Goal: Task Accomplishment & Management: Use online tool/utility

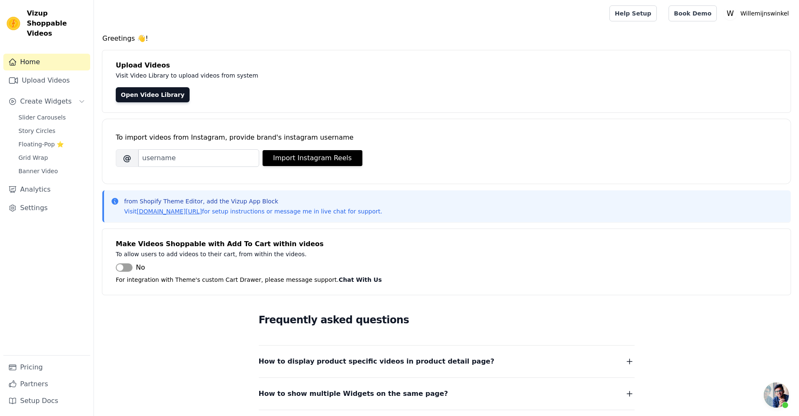
scroll to position [206, 0]
click at [132, 96] on link "Open Video Library" at bounding box center [153, 94] width 74 height 15
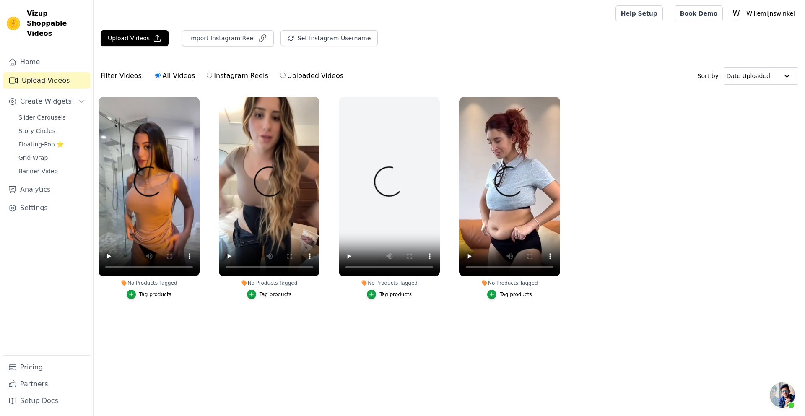
scroll to position [206, 0]
click at [130, 41] on button "Upload Videos" at bounding box center [135, 38] width 68 height 16
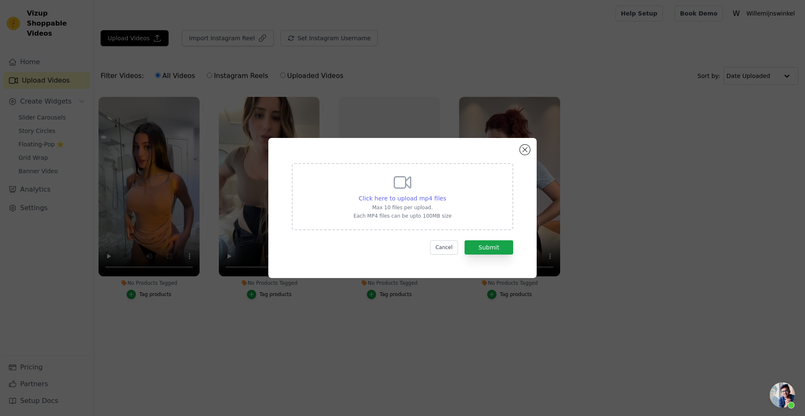
click at [403, 196] on span "Click here to upload mp4 files" at bounding box center [403, 198] width 88 height 7
click at [446, 194] on input "Click here to upload mp4 files Max 10 files per upload. Each MP4 files can be u…" at bounding box center [446, 194] width 0 height 0
type input "C:\fakepath\b909eb55c72b47f4b8d87dbc55e9bba0.mp4"
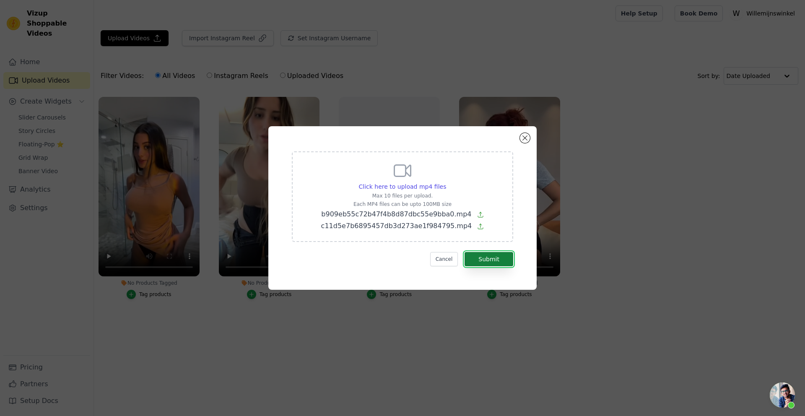
click at [480, 256] on button "Submit" at bounding box center [489, 259] width 49 height 14
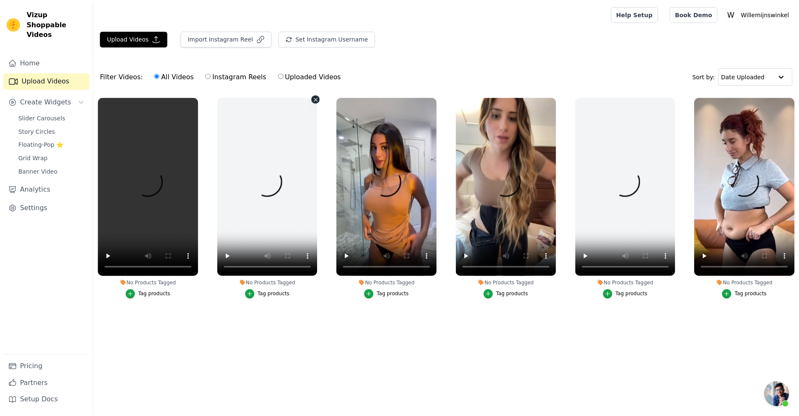
scroll to position [206, 0]
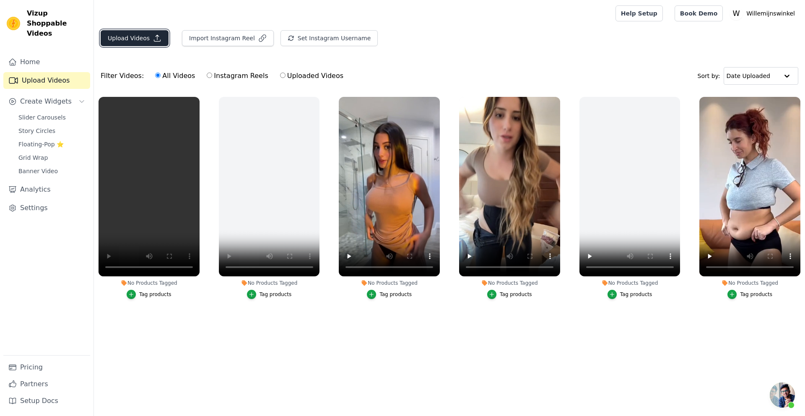
click at [141, 38] on button "Upload Videos" at bounding box center [135, 38] width 68 height 16
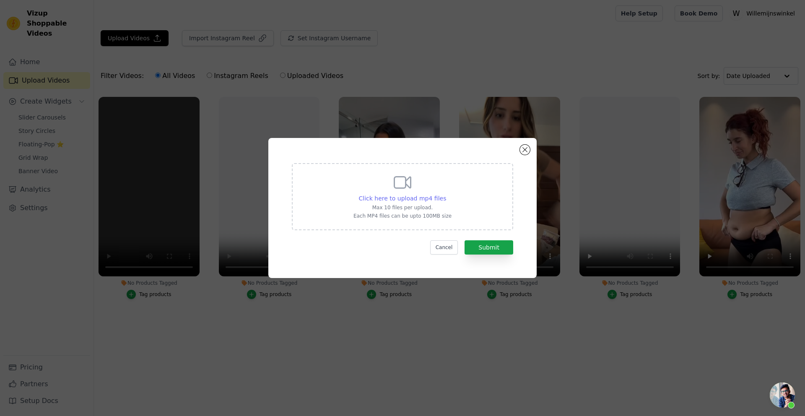
click at [406, 198] on span "Click here to upload mp4 files" at bounding box center [403, 198] width 88 height 7
click at [446, 194] on input "Click here to upload mp4 files Max 10 files per upload. Each MP4 files can be u…" at bounding box center [446, 194] width 0 height 0
type input "C:\fakepath\cad73b9ce492470ab531c1a1903e375b.mp4"
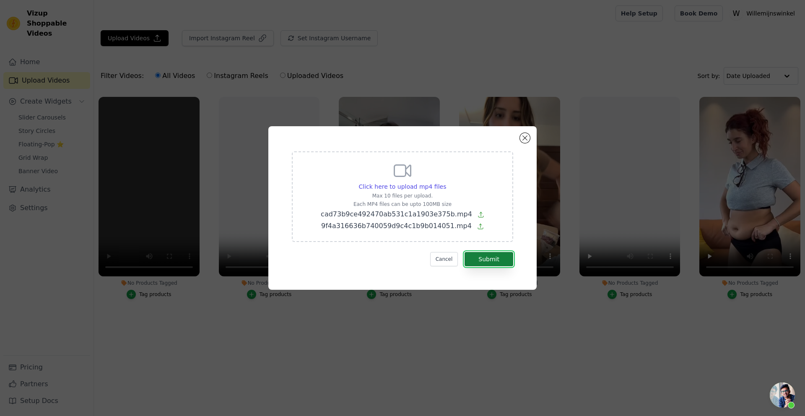
click at [487, 255] on button "Submit" at bounding box center [489, 259] width 49 height 14
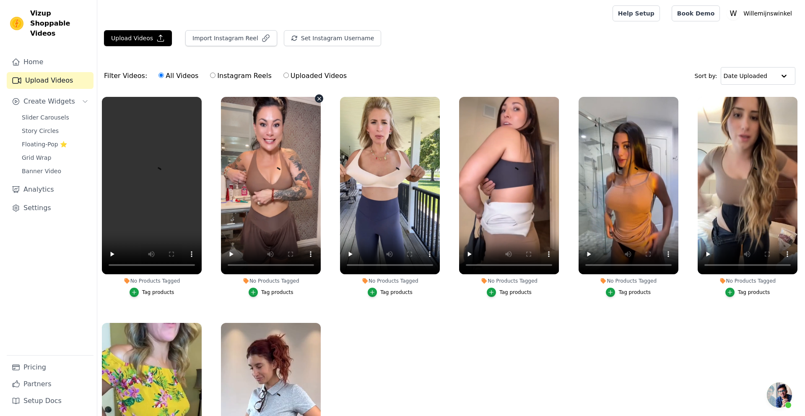
scroll to position [206, 0]
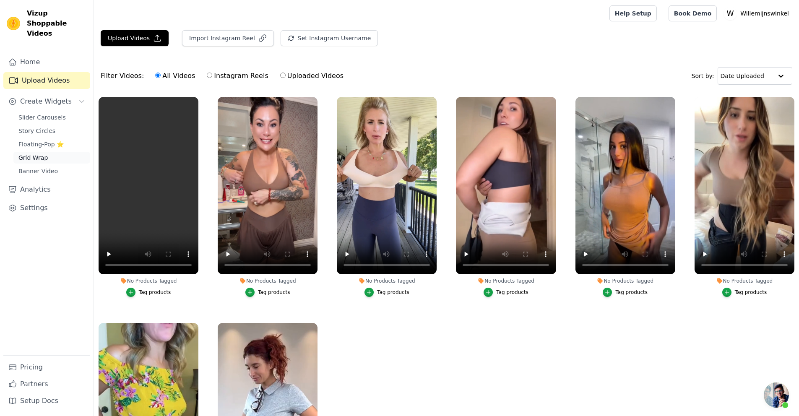
click at [32, 154] on span "Grid Wrap" at bounding box center [32, 158] width 29 height 8
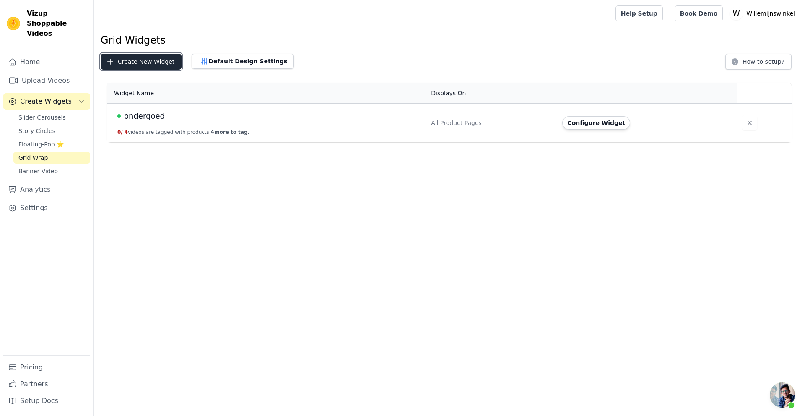
click at [142, 64] on button "Create New Widget" at bounding box center [141, 62] width 81 height 16
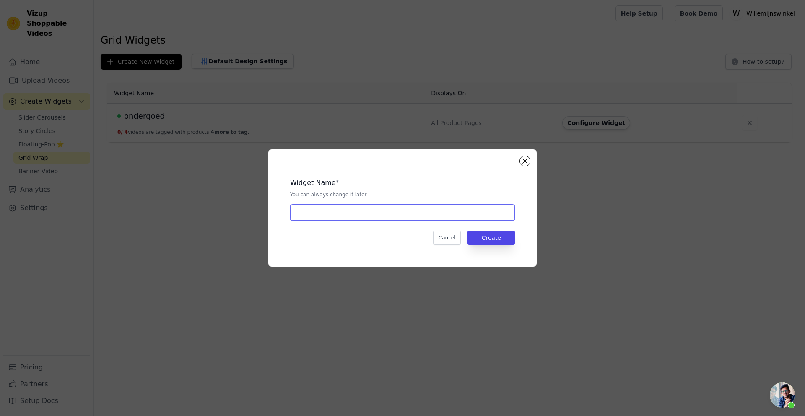
click at [365, 216] on input "text" at bounding box center [402, 213] width 225 height 16
type input "BH"
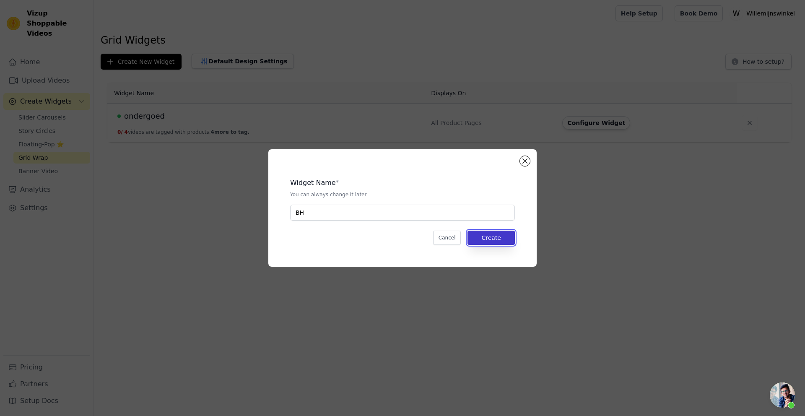
click at [496, 237] on button "Create" at bounding box center [491, 238] width 47 height 14
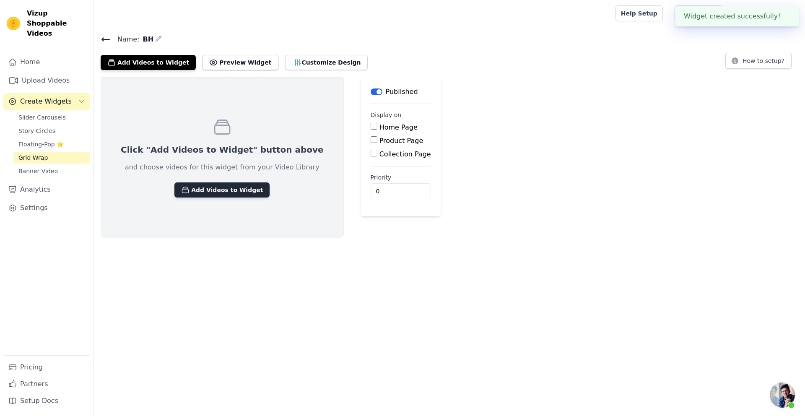
click at [206, 183] on button "Add Videos to Widget" at bounding box center [222, 189] width 95 height 15
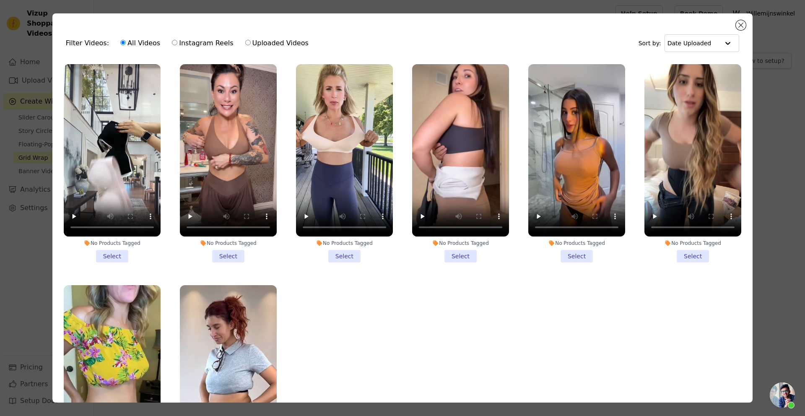
click at [344, 256] on li "No Products Tagged Select" at bounding box center [344, 163] width 97 height 198
click at [0, 0] on input "No Products Tagged Select" at bounding box center [0, 0] width 0 height 0
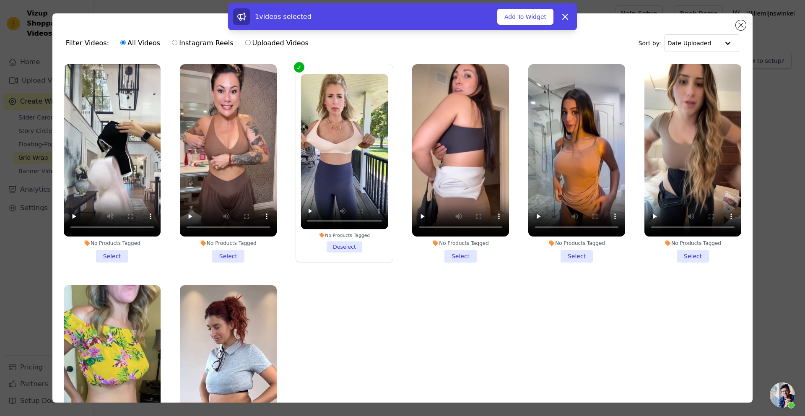
click at [112, 252] on li "No Products Tagged Select" at bounding box center [112, 163] width 97 height 198
click at [0, 0] on input "No Products Tagged Select" at bounding box center [0, 0] width 0 height 0
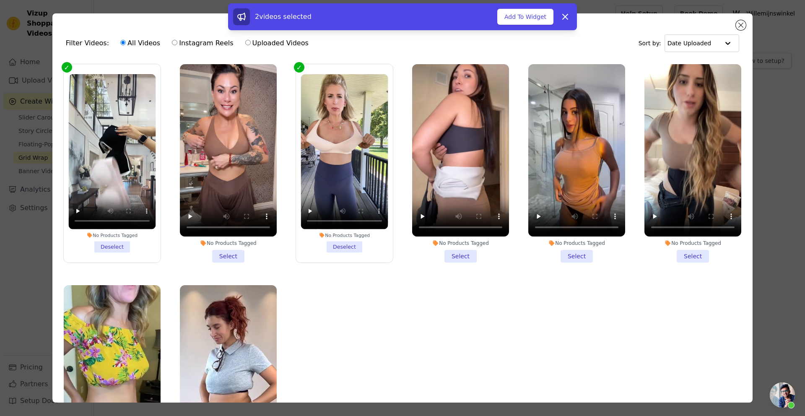
click at [222, 254] on li "No Products Tagged Select" at bounding box center [228, 163] width 97 height 198
click at [0, 0] on input "No Products Tagged Select" at bounding box center [0, 0] width 0 height 0
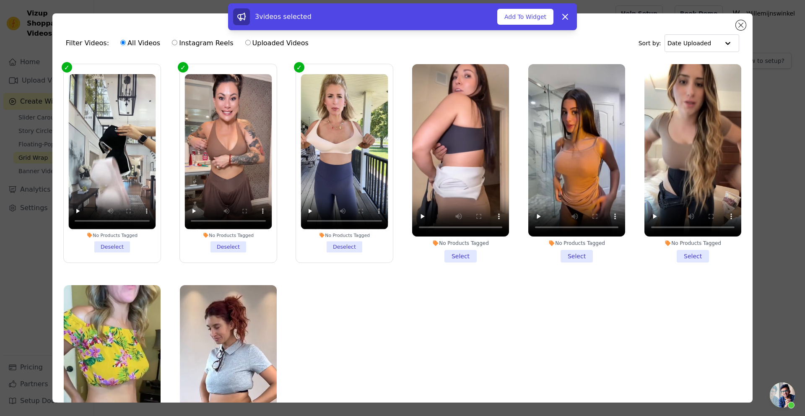
click at [451, 253] on li "No Products Tagged Select" at bounding box center [460, 163] width 97 height 198
click at [0, 0] on input "No Products Tagged Select" at bounding box center [0, 0] width 0 height 0
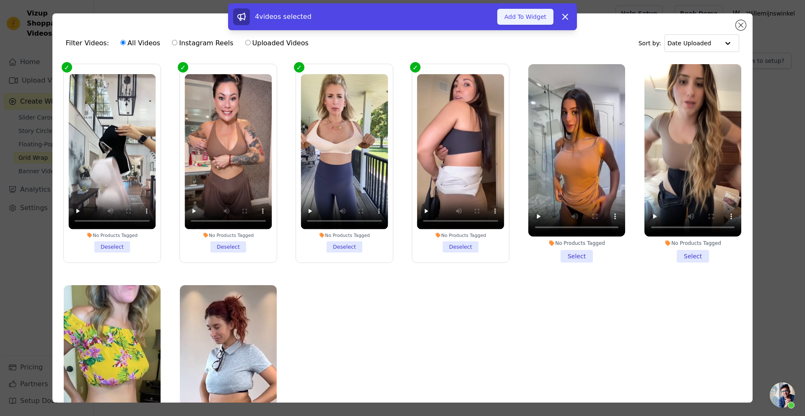
click at [523, 20] on button "Add To Widget" at bounding box center [526, 17] width 56 height 16
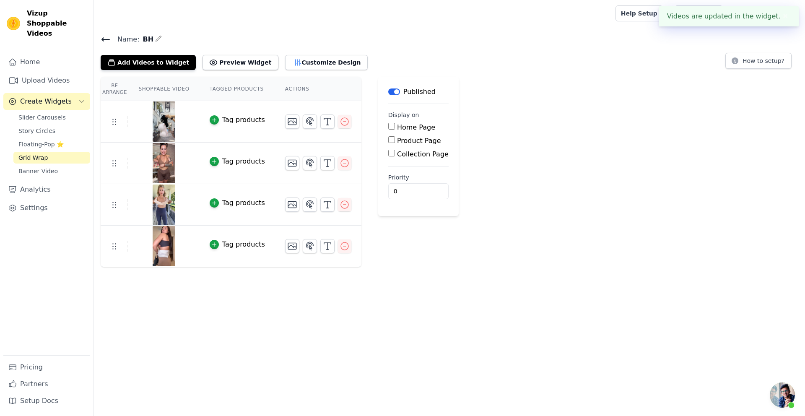
drag, startPoint x: 390, startPoint y: 140, endPoint x: 396, endPoint y: 141, distance: 5.9
click at [391, 140] on input "Product Page" at bounding box center [391, 139] width 7 height 7
checkbox input "true"
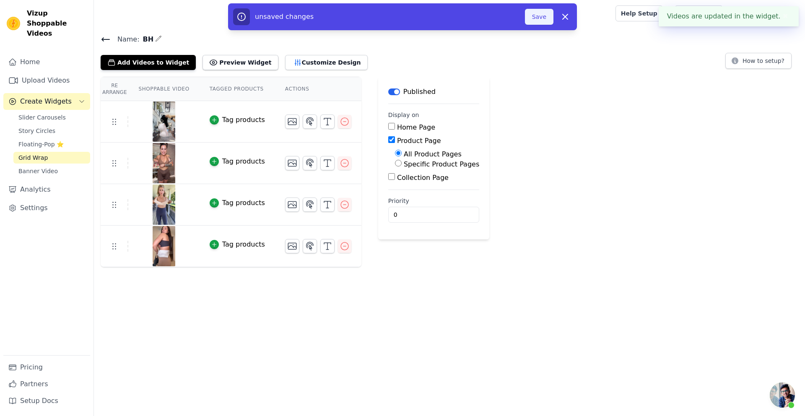
click at [542, 17] on button "Save" at bounding box center [539, 17] width 29 height 16
click at [315, 63] on button "Customize Design" at bounding box center [326, 62] width 83 height 15
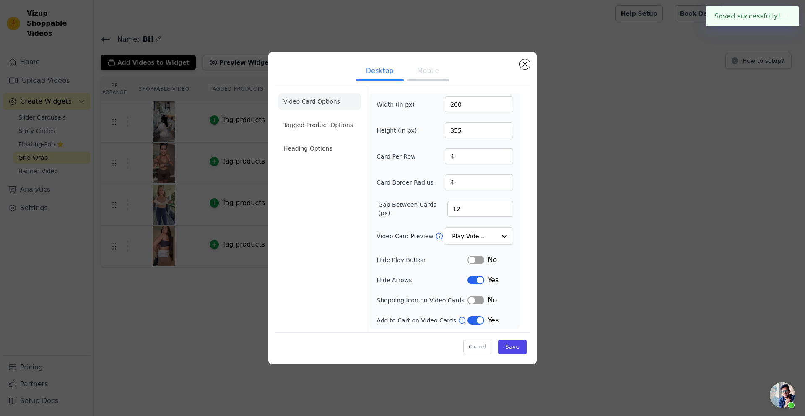
click at [425, 71] on button "Mobile" at bounding box center [428, 72] width 42 height 18
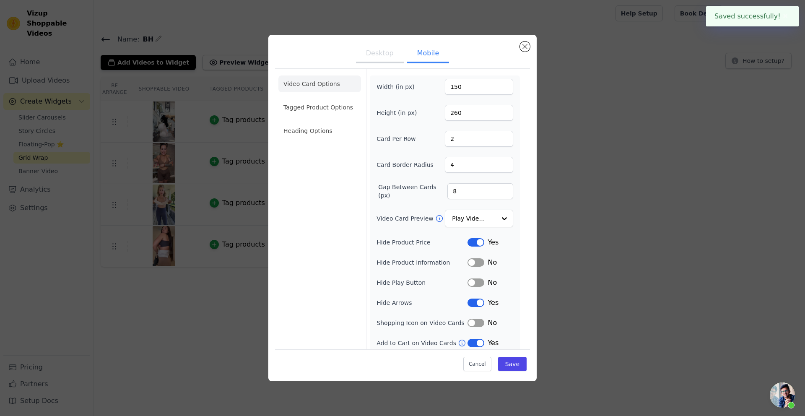
click at [382, 61] on button "Desktop" at bounding box center [380, 54] width 48 height 18
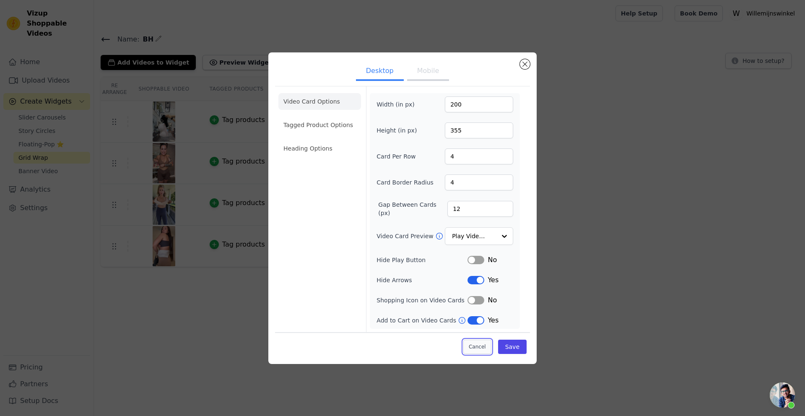
click at [477, 346] on button "Cancel" at bounding box center [478, 347] width 28 height 14
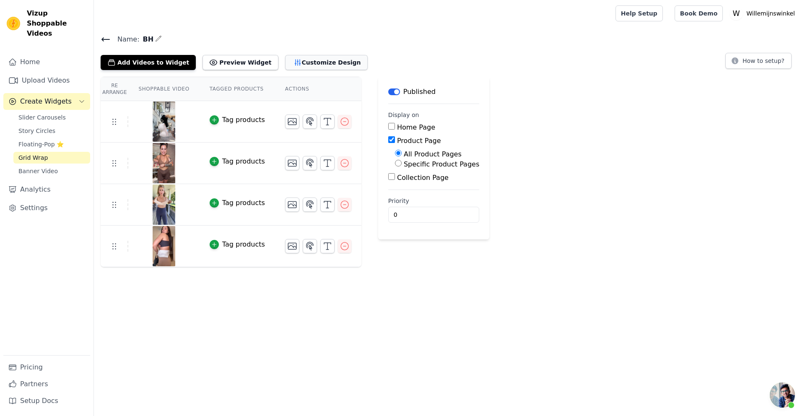
click at [289, 61] on button "Customize Design" at bounding box center [326, 62] width 83 height 15
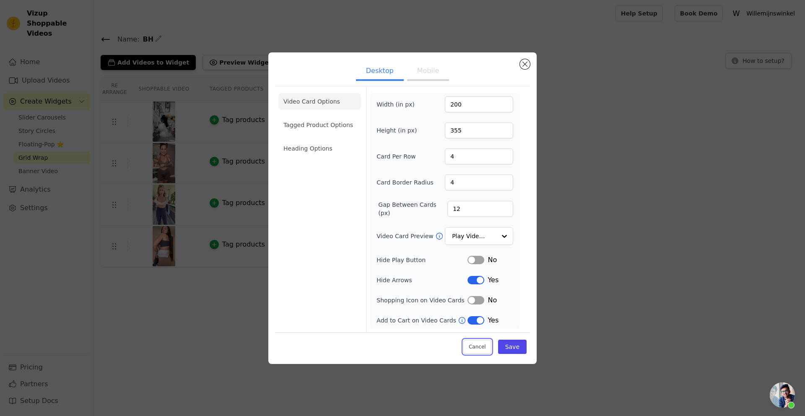
click at [482, 345] on button "Cancel" at bounding box center [478, 347] width 28 height 14
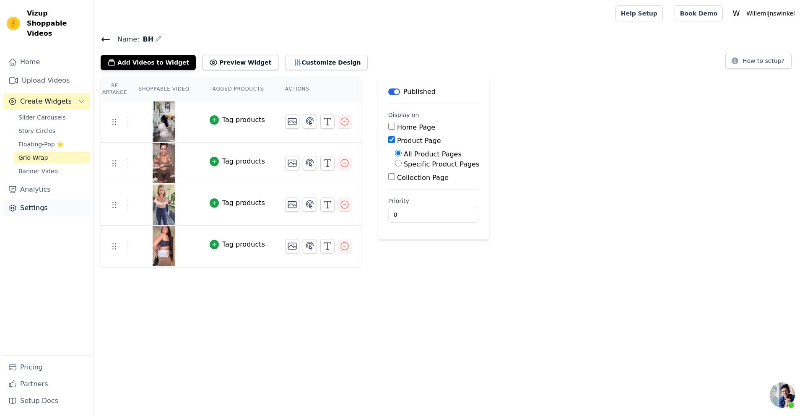
click at [29, 200] on link "Settings" at bounding box center [46, 208] width 87 height 17
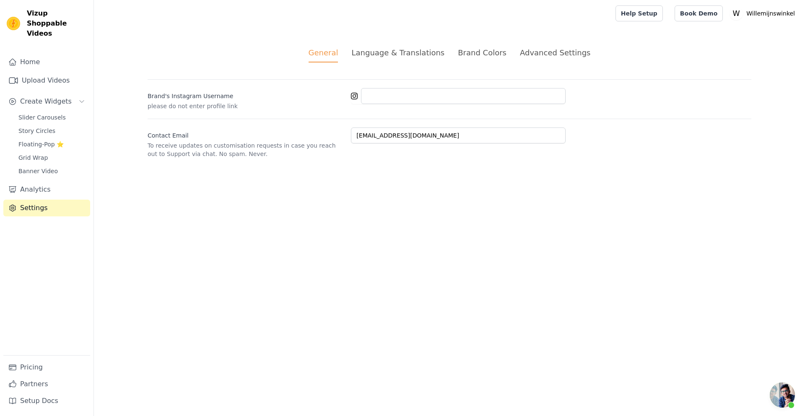
click at [537, 49] on div "Advanced Settings" at bounding box center [555, 52] width 70 height 11
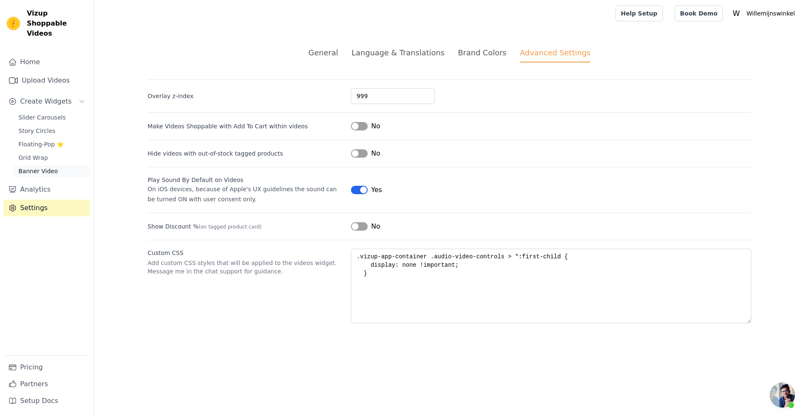
click at [30, 167] on span "Banner Video" at bounding box center [37, 171] width 39 height 8
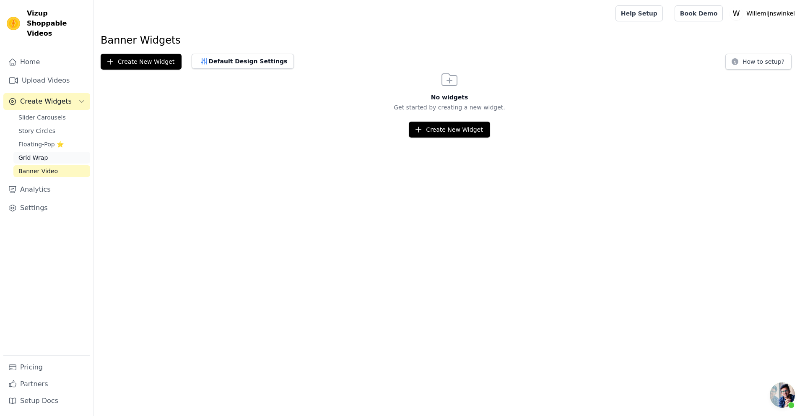
click at [34, 154] on span "Grid Wrap" at bounding box center [32, 158] width 29 height 8
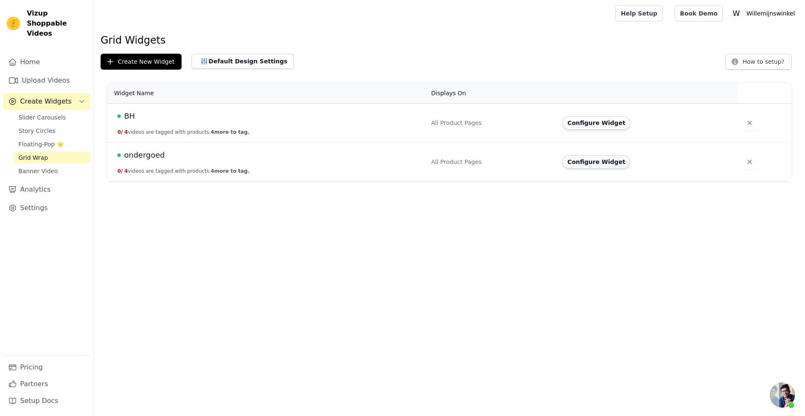
click at [597, 159] on button "Configure Widget" at bounding box center [597, 161] width 68 height 13
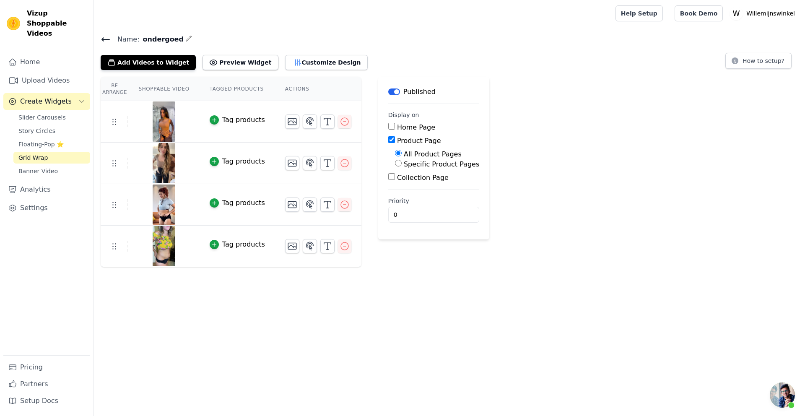
click at [30, 154] on span "Grid Wrap" at bounding box center [32, 158] width 29 height 8
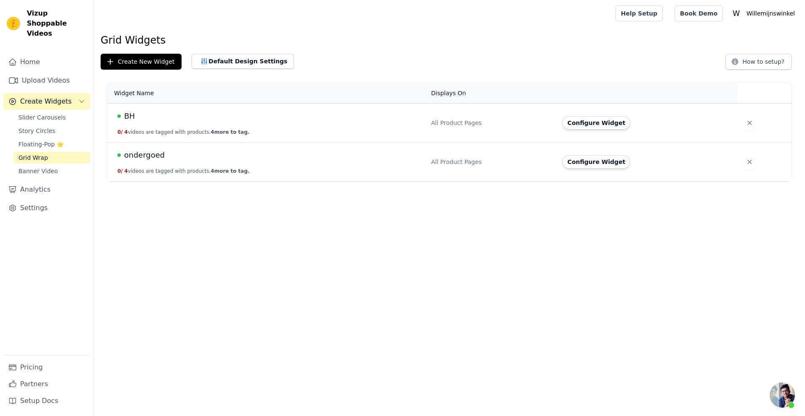
click at [167, 126] on td "BH 0 / 4 videos are tagged with products. 4 more to tag." at bounding box center [266, 123] width 319 height 39
click at [183, 120] on div "BH" at bounding box center [269, 116] width 304 height 12
click at [593, 123] on button "Configure Widget" at bounding box center [597, 122] width 68 height 13
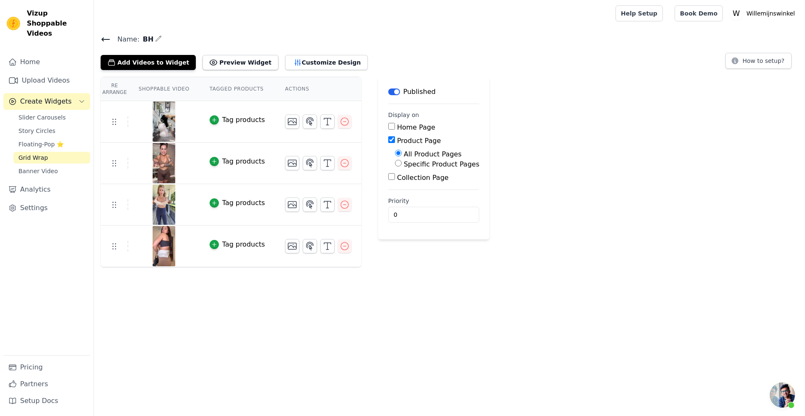
click at [395, 164] on input "Specific Product Pages" at bounding box center [398, 163] width 7 height 7
radio input "true"
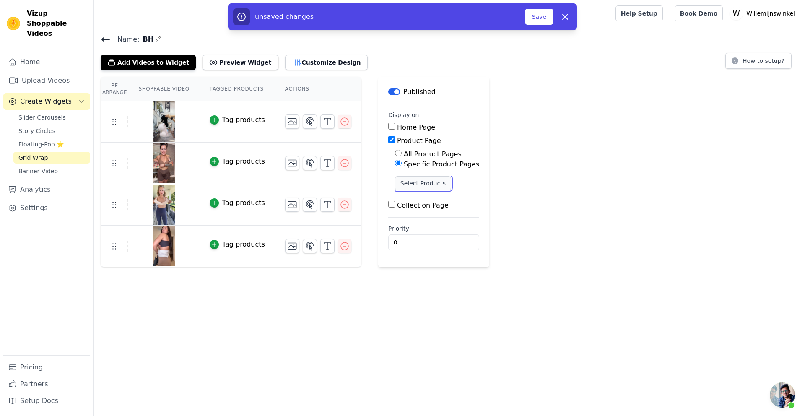
click at [413, 182] on button "Select Products" at bounding box center [423, 183] width 56 height 14
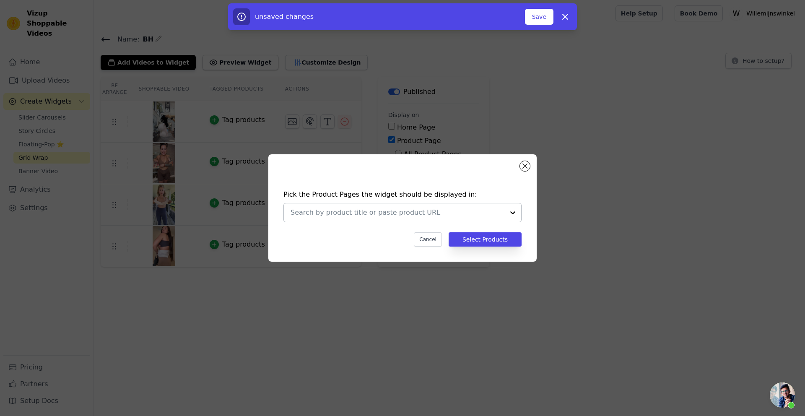
click at [412, 215] on input "text" at bounding box center [398, 213] width 214 height 10
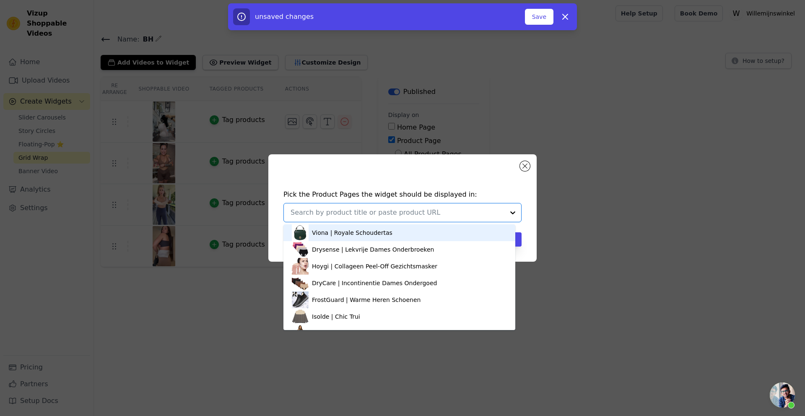
click at [373, 211] on input "text" at bounding box center [398, 213] width 214 height 10
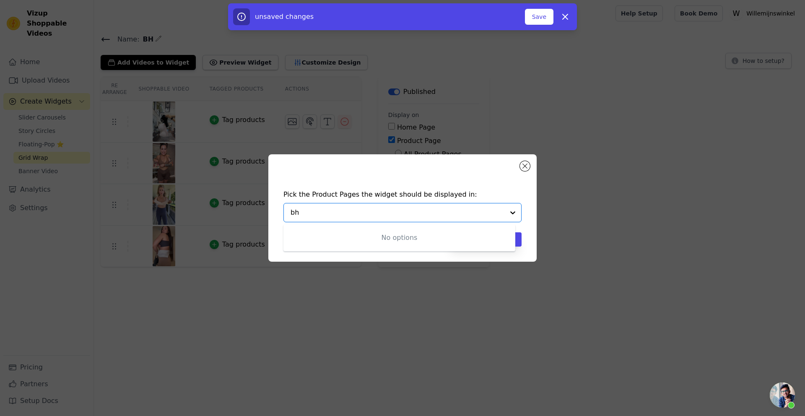
click at [388, 212] on input "bh" at bounding box center [398, 213] width 214 height 10
type input "b"
click at [349, 211] on input "text" at bounding box center [398, 213] width 214 height 10
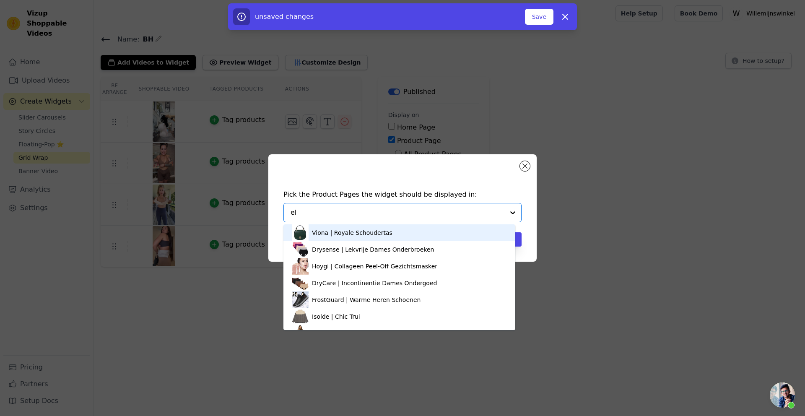
type input "ely"
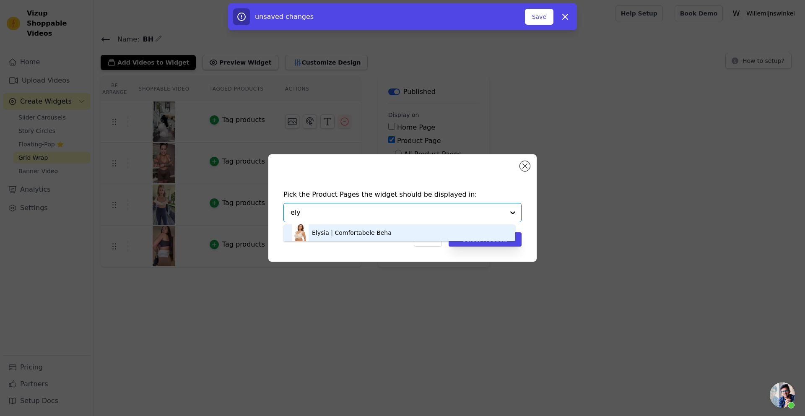
click at [324, 232] on div "Elysia | Comfortabele Beha" at bounding box center [352, 233] width 80 height 8
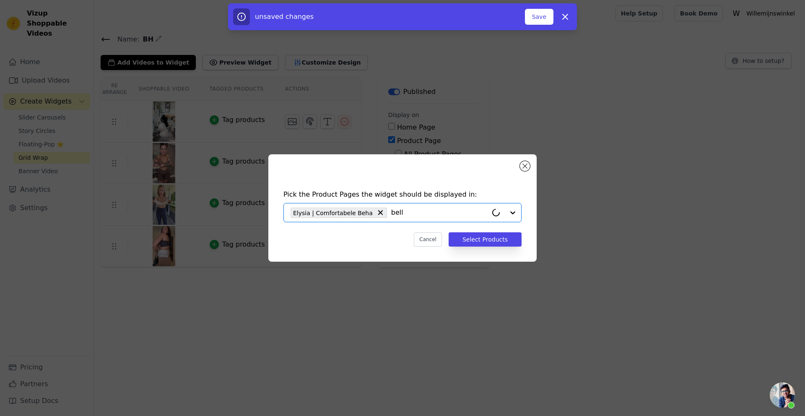
type input "bello"
click at [344, 235] on div "Bello | Postuur Corrigerende Beha" at bounding box center [361, 233] width 99 height 8
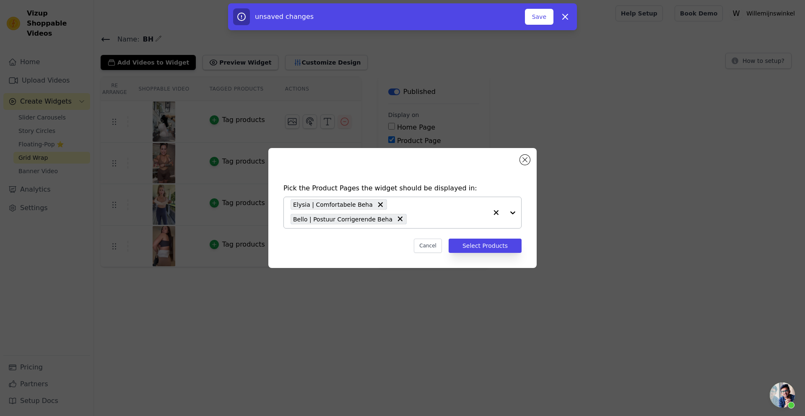
click at [430, 208] on div "Elysia | Comfortabele Beha Bello | Postuur Corrigerende Beha" at bounding box center [389, 212] width 197 height 31
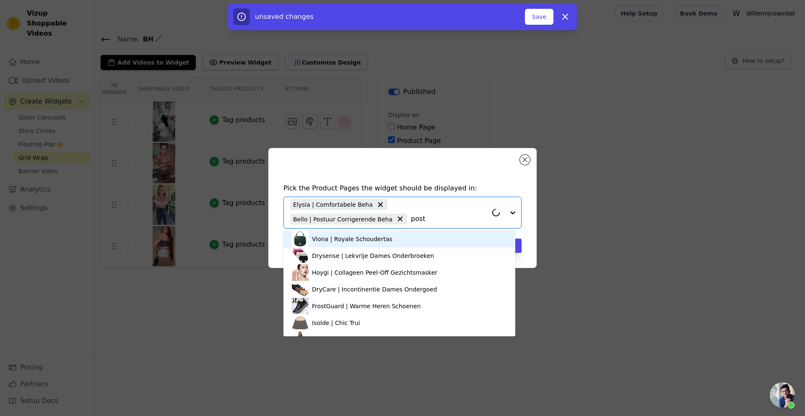
type input "postu"
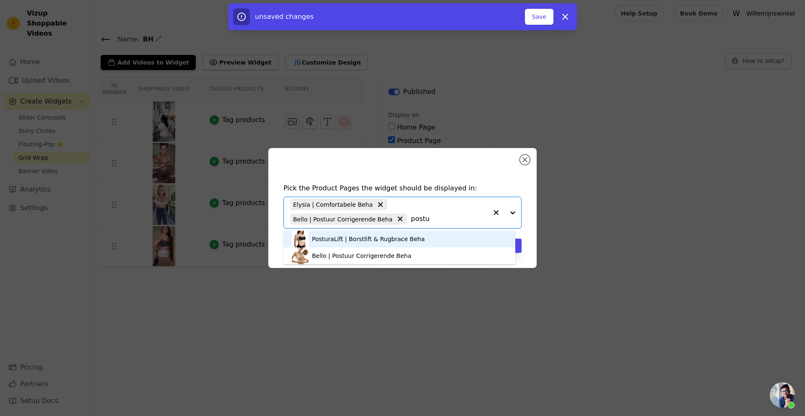
click at [386, 241] on div "PosturaLift | Borstlift & Rugbrace Beha" at bounding box center [368, 239] width 113 height 8
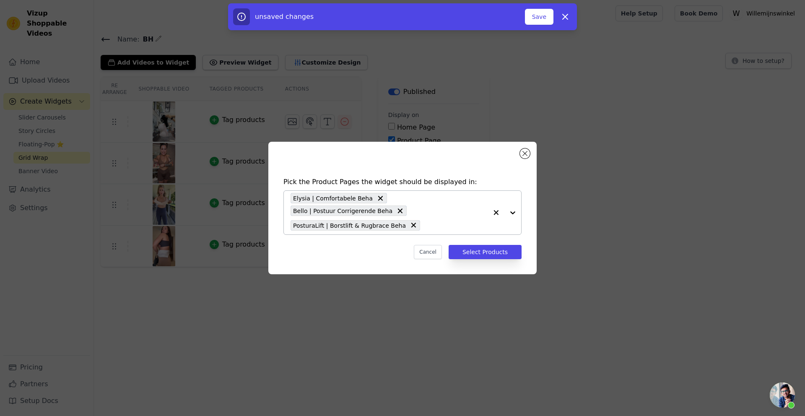
click at [443, 217] on div "Elysia | Comfortabele Beha Bello | Postuur Corrigerende Beha PosturaLift | Bors…" at bounding box center [389, 213] width 197 height 44
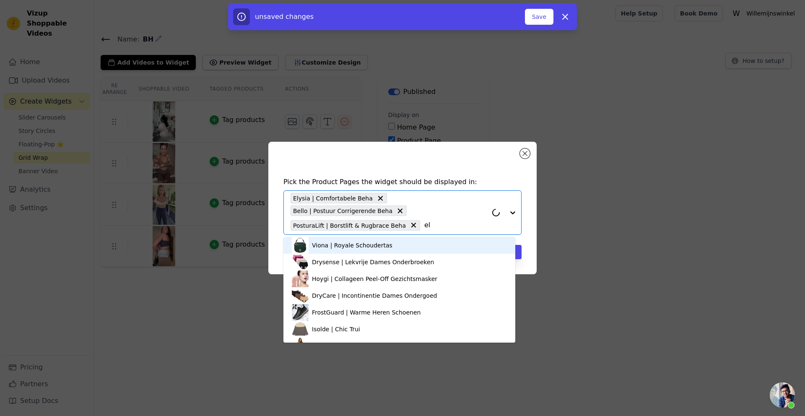
type input "eli"
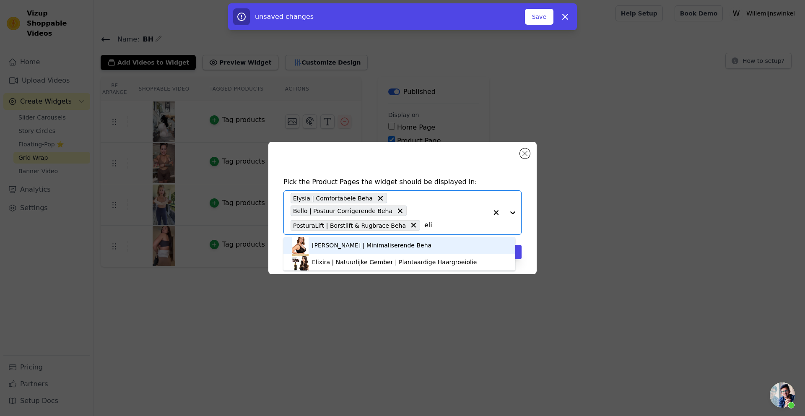
click at [351, 246] on div "Eliselle | Minimaliserende Beha" at bounding box center [372, 245] width 120 height 8
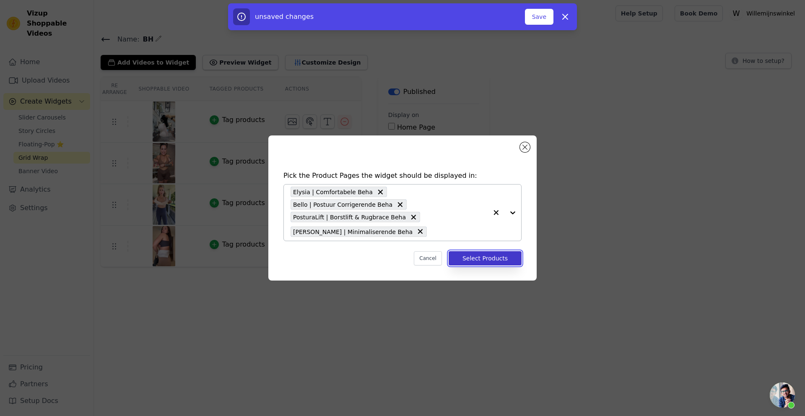
click at [468, 258] on button "Select Products" at bounding box center [485, 258] width 73 height 14
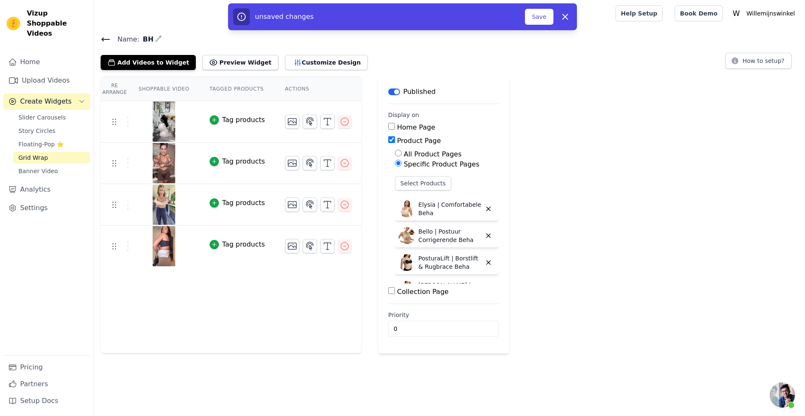
click at [32, 154] on span "Grid Wrap" at bounding box center [32, 158] width 29 height 8
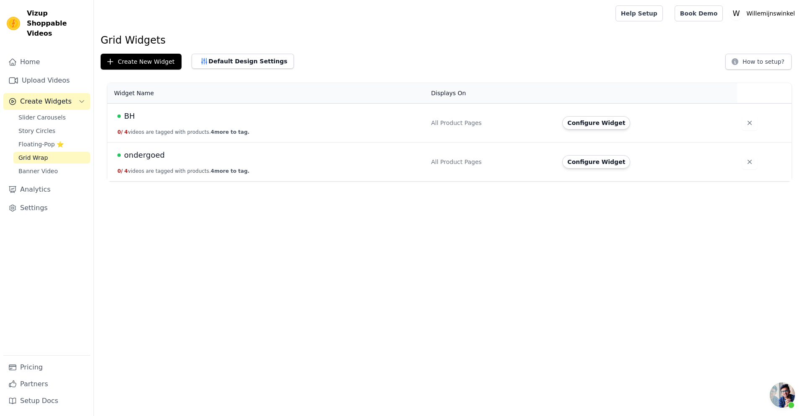
click at [139, 156] on span "ondergoed" at bounding box center [144, 155] width 41 height 12
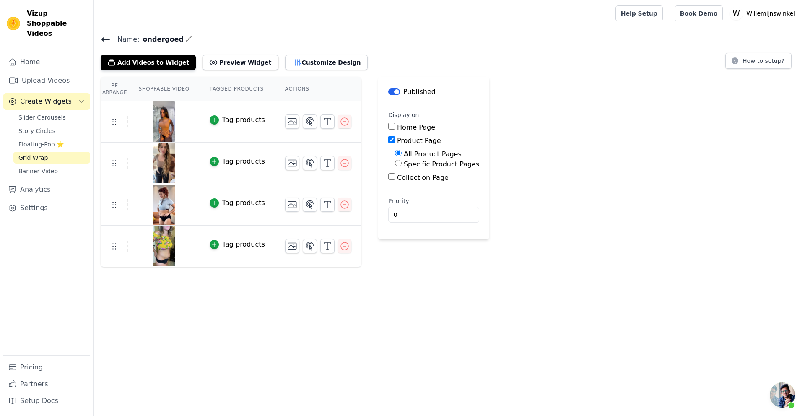
click at [404, 161] on label "Specific Product Pages" at bounding box center [442, 164] width 76 height 8
click at [402, 161] on input "Specific Product Pages" at bounding box center [398, 163] width 7 height 7
radio input "true"
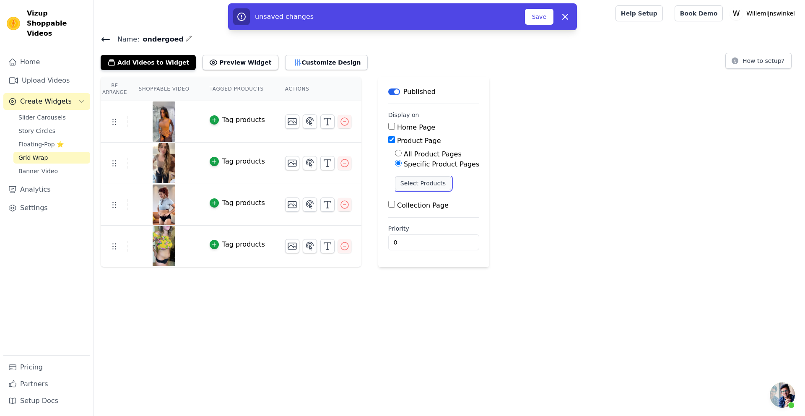
click at [406, 182] on button "Select Products" at bounding box center [423, 183] width 56 height 14
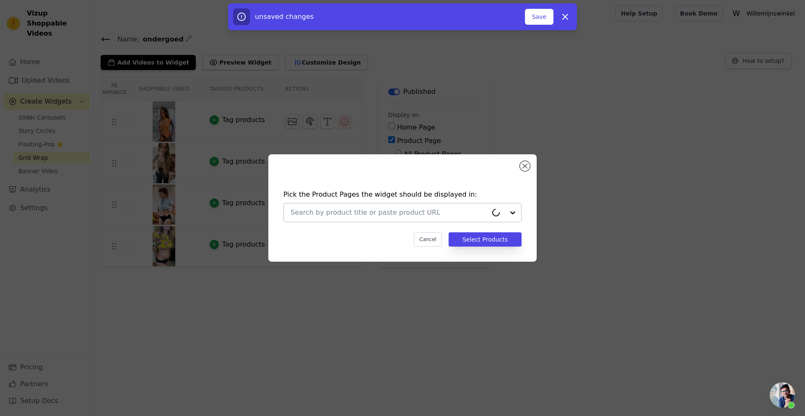
click at [394, 213] on input "text" at bounding box center [389, 213] width 197 height 10
click at [353, 213] on input "text" at bounding box center [398, 213] width 214 height 10
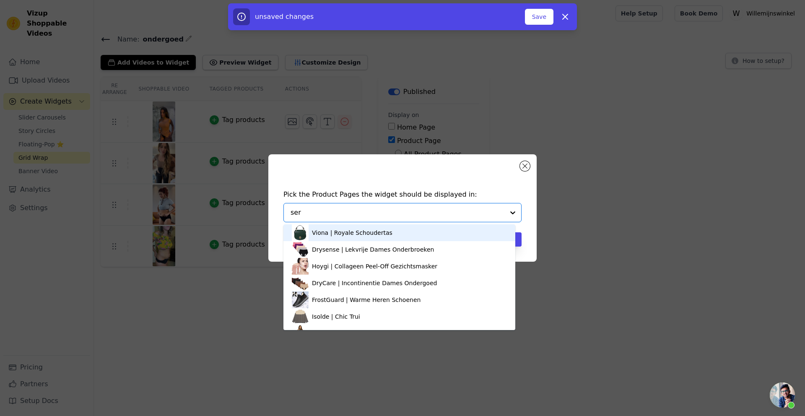
type input "sere"
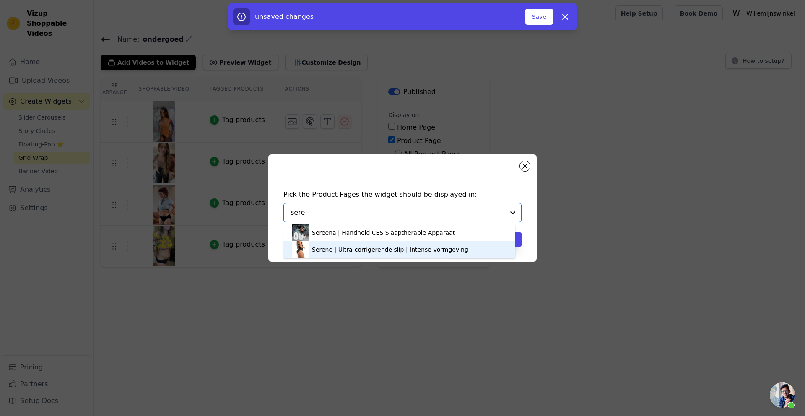
click at [327, 249] on div "Serene | Ultra-corrigerende slip | Intense vormgeving" at bounding box center [390, 249] width 156 height 8
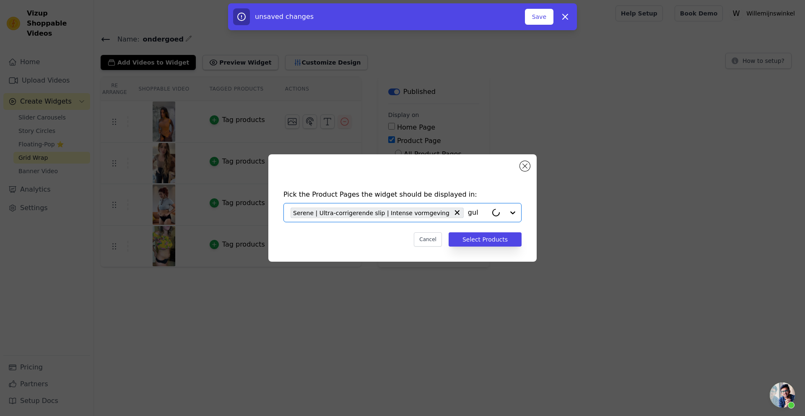
type input "guld"
click at [357, 232] on div "Guldia | Geribbelde buikjumpsuit" at bounding box center [360, 233] width 97 height 8
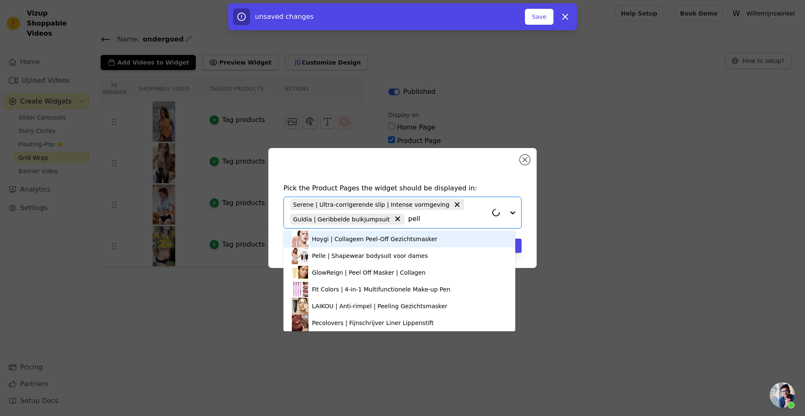
type input "pelle"
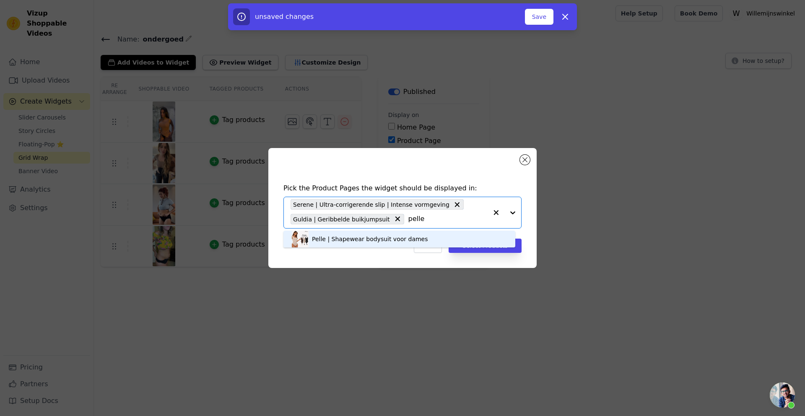
click at [344, 237] on div "Pelle | Shapewear bodysuit voor dames" at bounding box center [370, 239] width 116 height 8
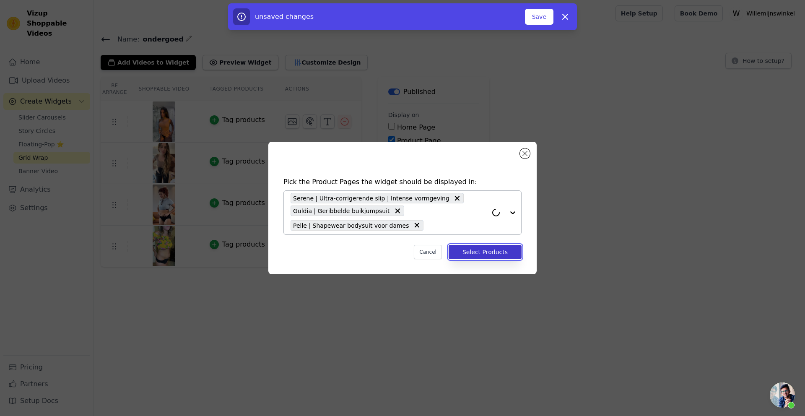
click at [483, 259] on button "Select Products" at bounding box center [485, 252] width 73 height 14
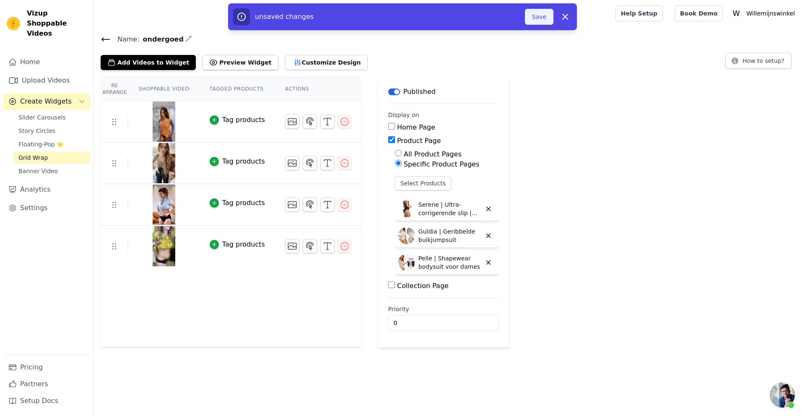
click at [536, 17] on button "Save" at bounding box center [539, 17] width 29 height 16
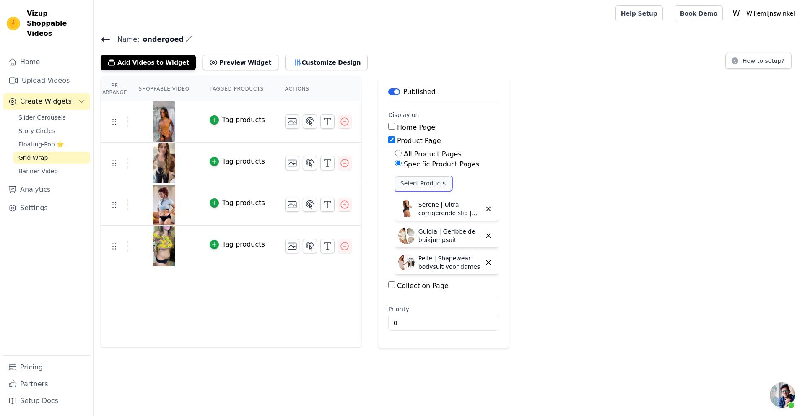
click at [420, 185] on button "Select Products" at bounding box center [423, 183] width 56 height 14
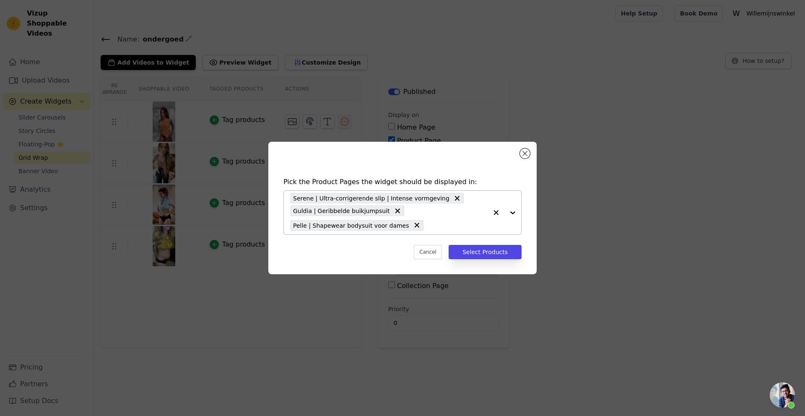
click at [445, 230] on input "text" at bounding box center [458, 225] width 60 height 10
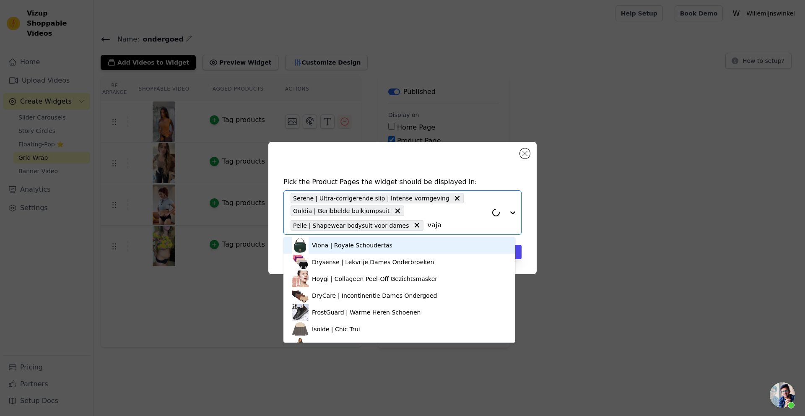
type input "vajas"
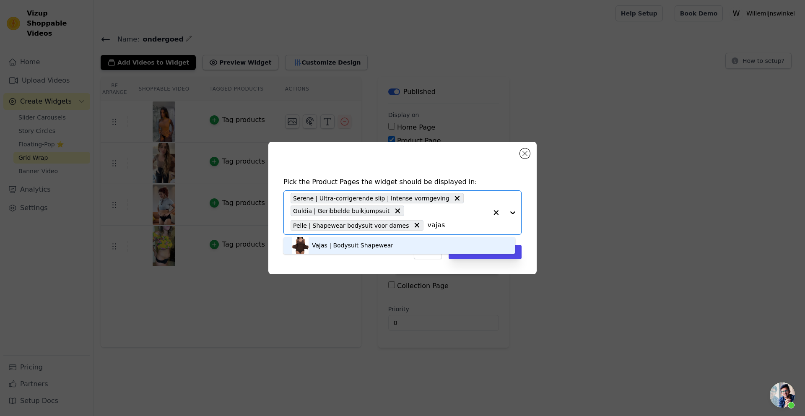
click at [416, 246] on div "Vajas | Bodysuit Shapewear" at bounding box center [399, 245] width 215 height 17
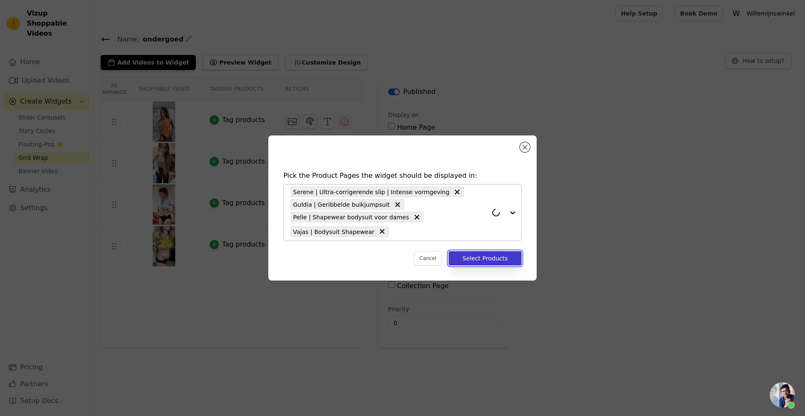
click at [485, 265] on button "Select Products" at bounding box center [485, 258] width 73 height 14
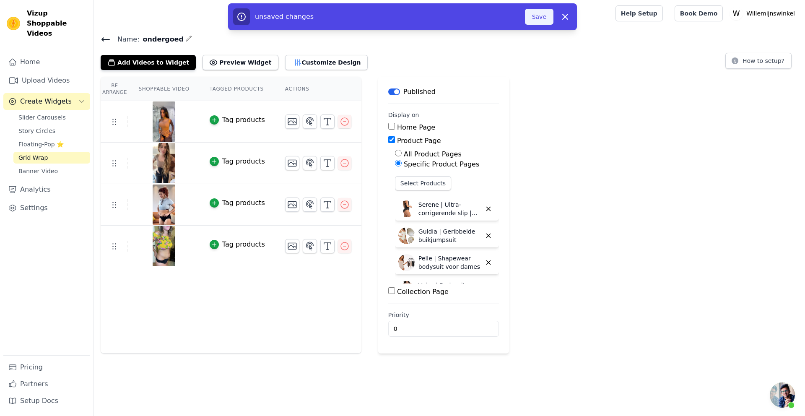
click at [530, 12] on button "Save" at bounding box center [539, 17] width 29 height 16
click at [534, 13] on button "Save" at bounding box center [539, 17] width 29 height 16
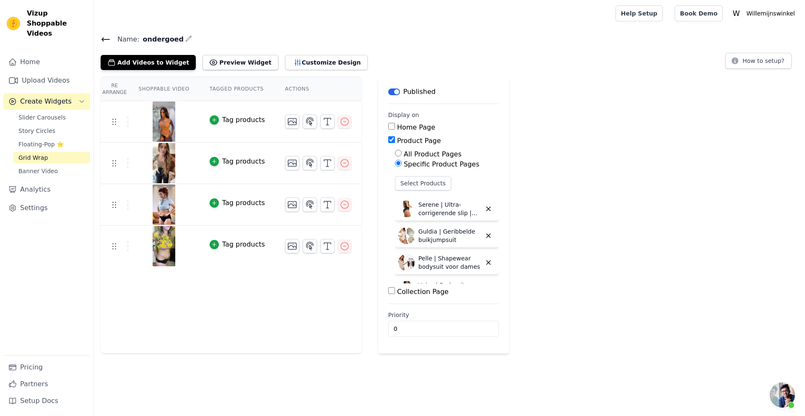
click at [36, 154] on span "Grid Wrap" at bounding box center [32, 158] width 29 height 8
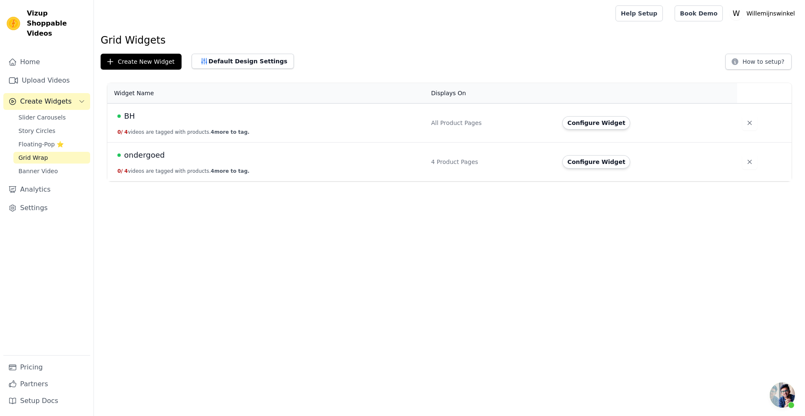
click at [140, 156] on span "ondergoed" at bounding box center [144, 155] width 41 height 12
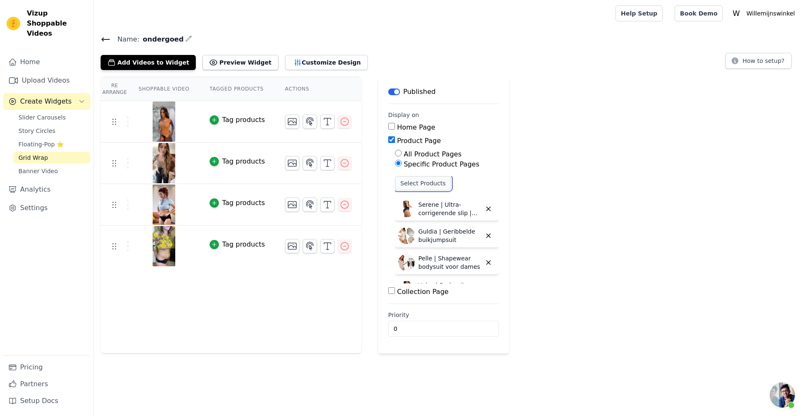
click at [418, 184] on button "Select Products" at bounding box center [423, 183] width 56 height 14
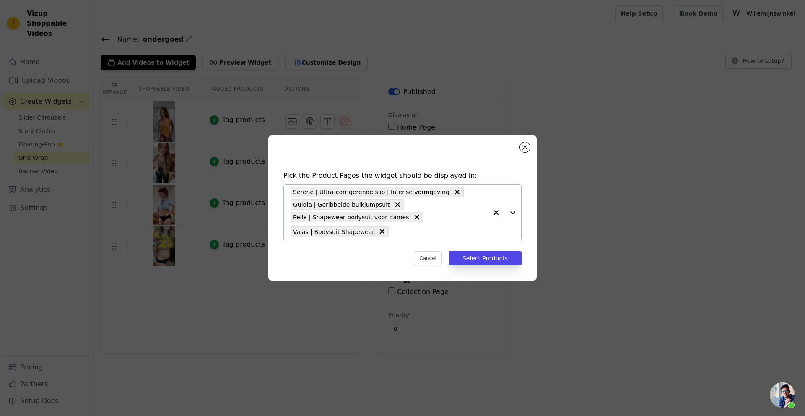
click at [430, 231] on input "text" at bounding box center [440, 232] width 95 height 10
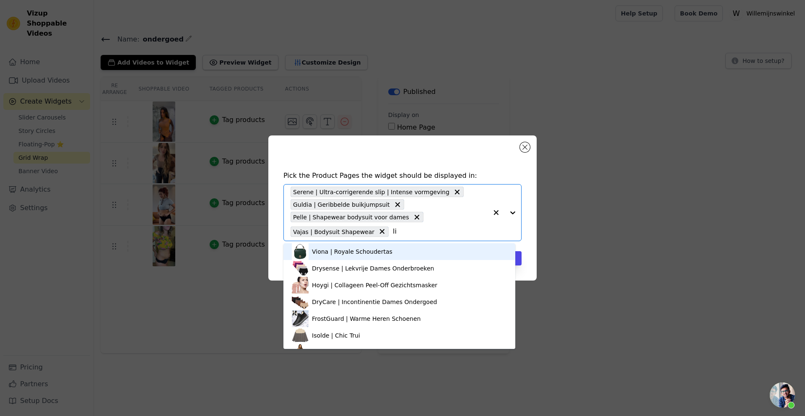
type input "lil"
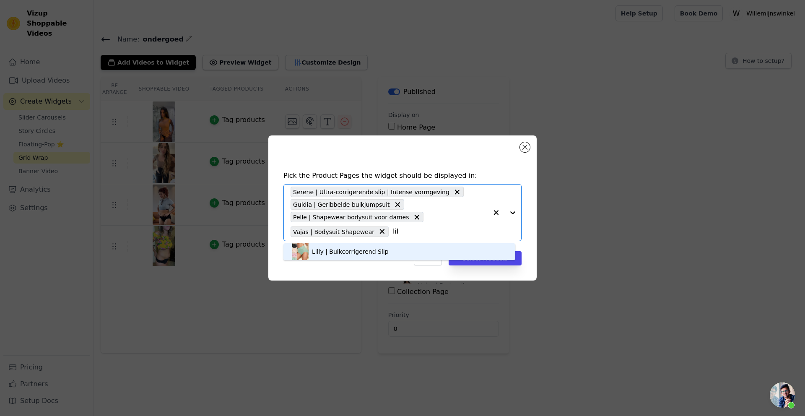
click at [323, 252] on div "Lilly | Buikcorrigerend Slip" at bounding box center [350, 252] width 77 height 8
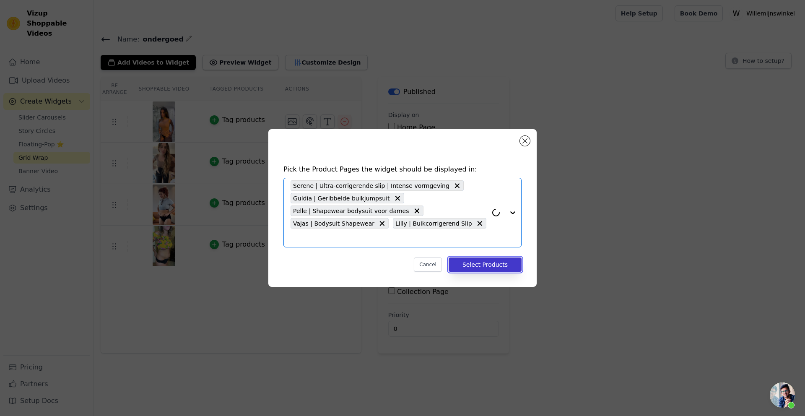
click at [491, 266] on button "Select Products" at bounding box center [485, 265] width 73 height 14
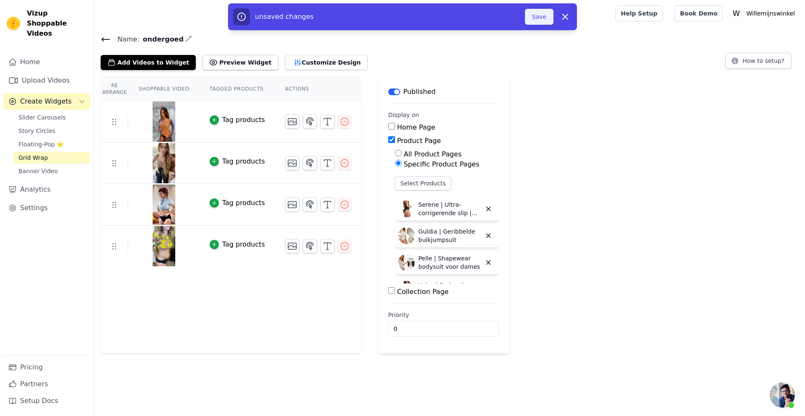
click at [544, 16] on button "Save" at bounding box center [539, 17] width 29 height 16
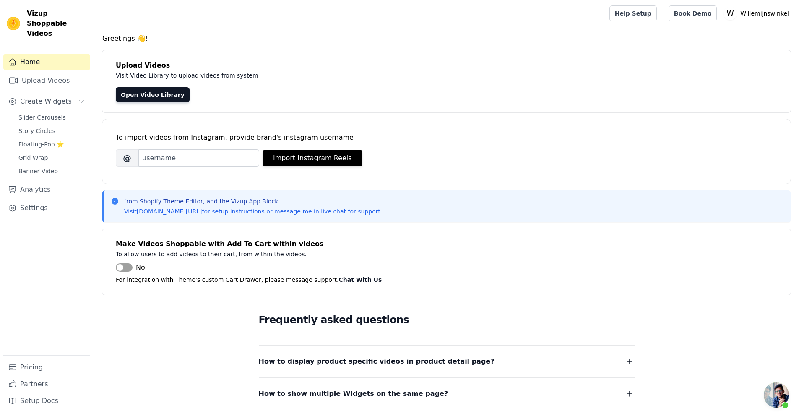
scroll to position [206, 0]
click at [50, 113] on span "Slider Carousels" at bounding box center [41, 117] width 47 height 8
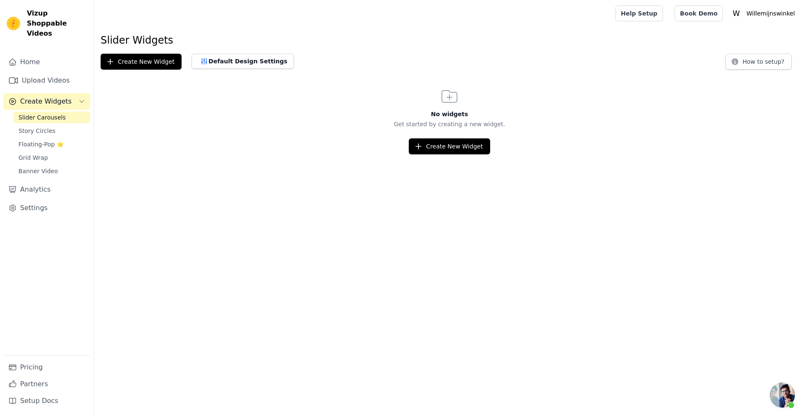
scroll to position [206, 0]
click at [448, 146] on button "Create New Widget" at bounding box center [449, 146] width 81 height 16
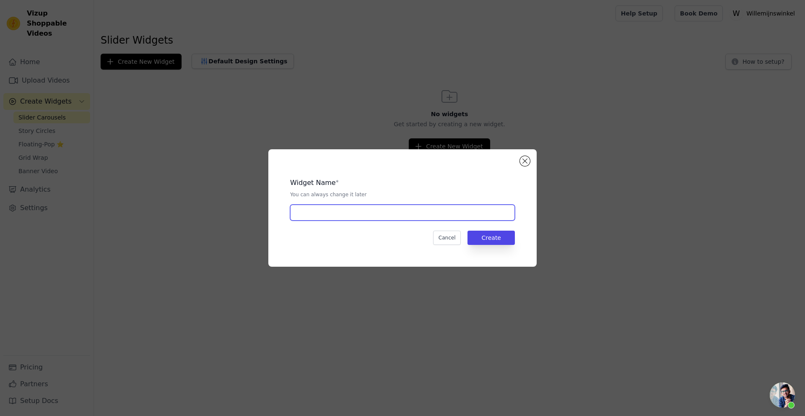
click at [387, 211] on input "text" at bounding box center [402, 213] width 225 height 16
type input "review ondergoed"
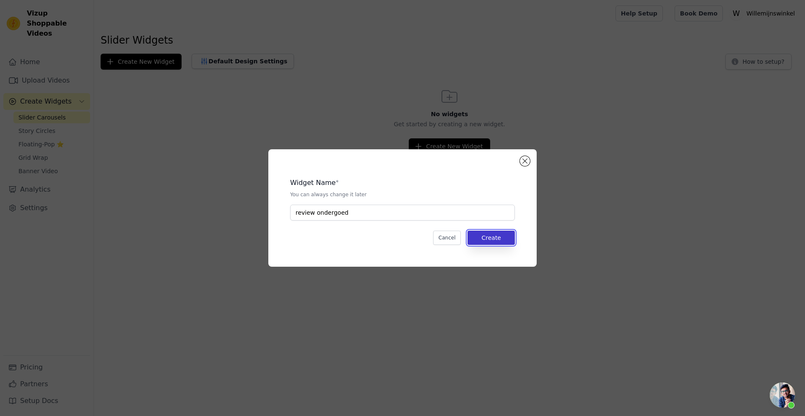
click at [482, 237] on button "Create" at bounding box center [491, 238] width 47 height 14
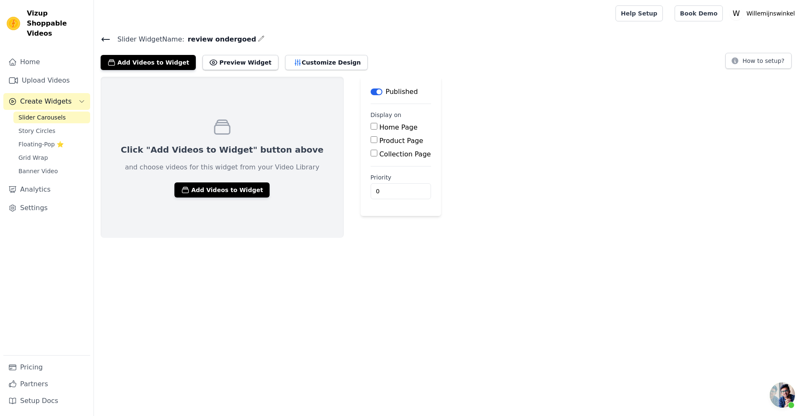
click at [371, 141] on input "Product Page" at bounding box center [374, 139] width 7 height 7
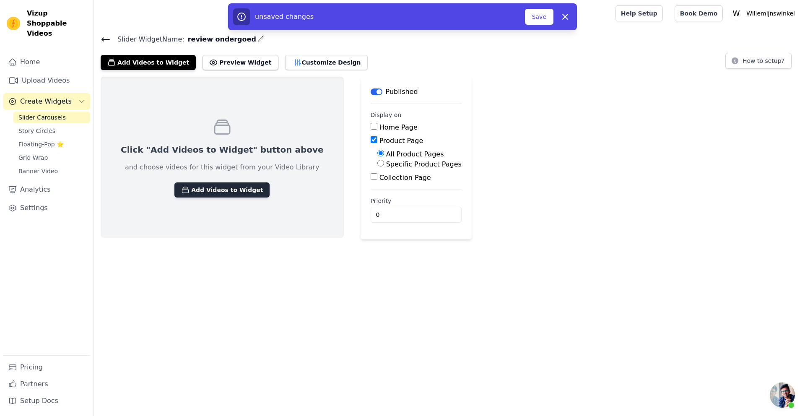
click at [211, 191] on button "Add Videos to Widget" at bounding box center [222, 189] width 95 height 15
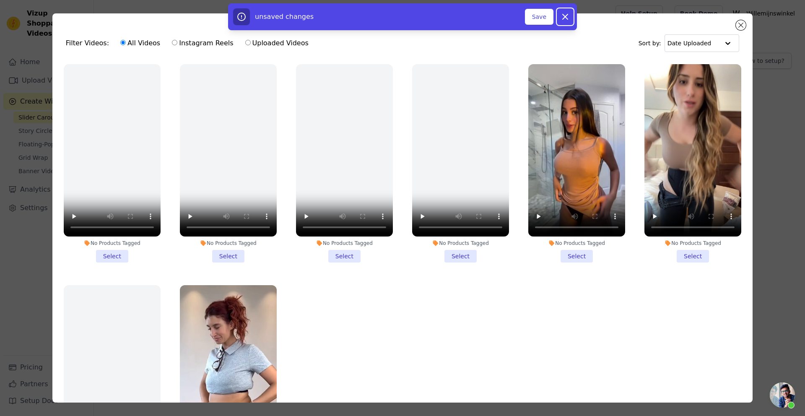
click at [563, 16] on icon "button" at bounding box center [565, 17] width 10 height 10
checkbox input "false"
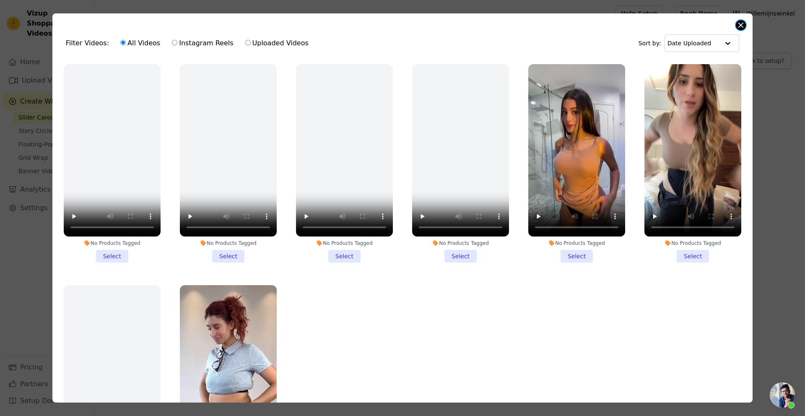
click at [740, 25] on button "Close modal" at bounding box center [741, 25] width 10 height 10
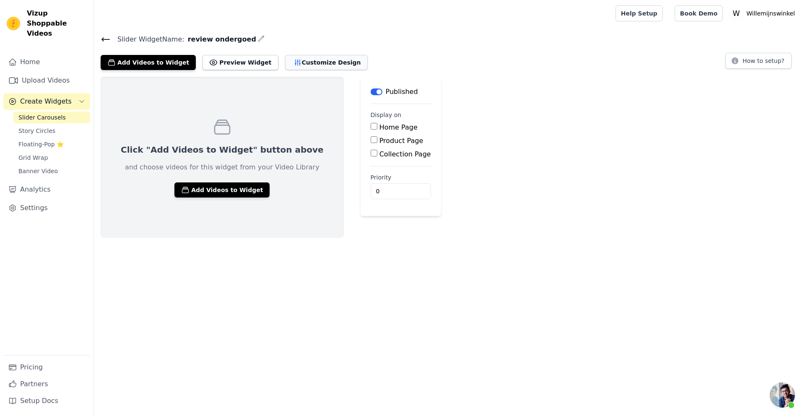
click at [308, 62] on button "Customize Design" at bounding box center [326, 62] width 83 height 15
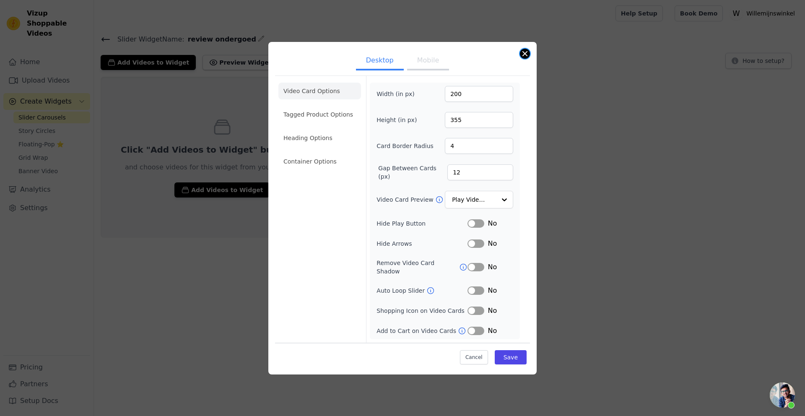
click at [527, 58] on button "Close modal" at bounding box center [525, 54] width 10 height 10
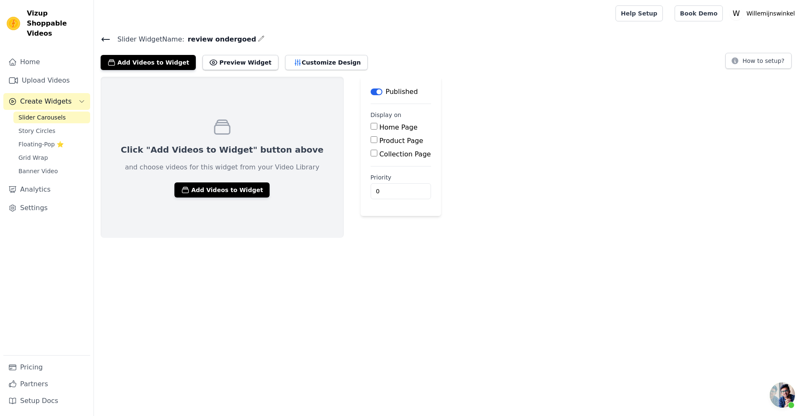
click at [106, 39] on icon at bounding box center [106, 39] width 8 height 3
